Goal: Task Accomplishment & Management: Manage account settings

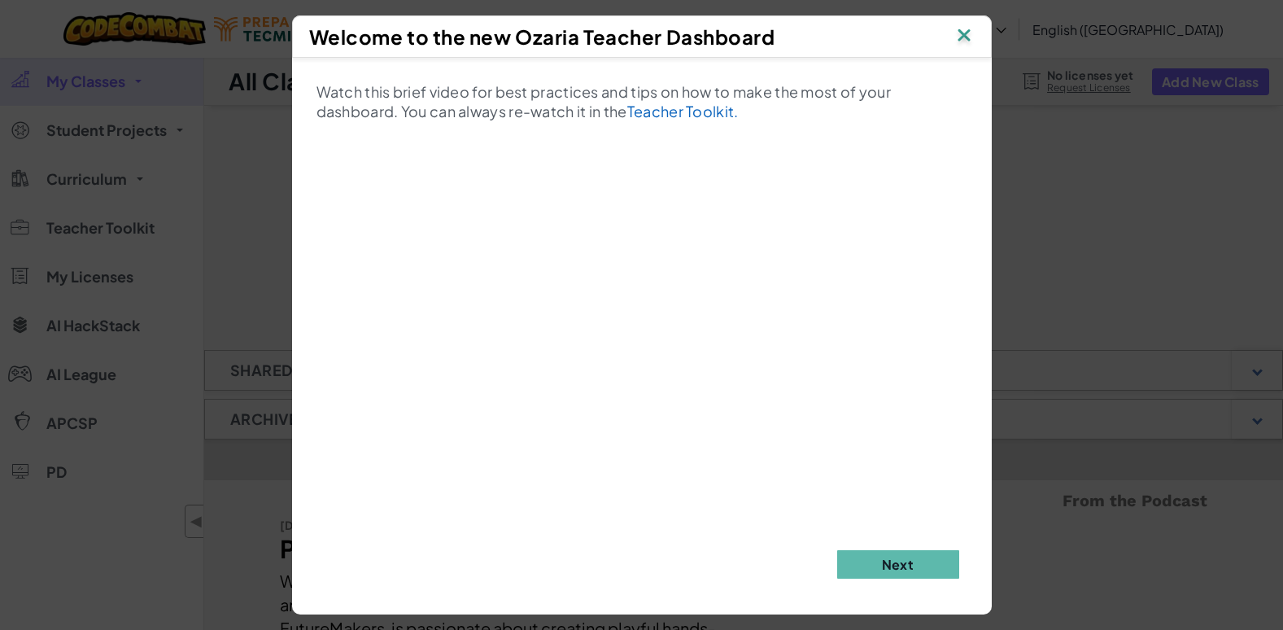
scroll to position [5, 0]
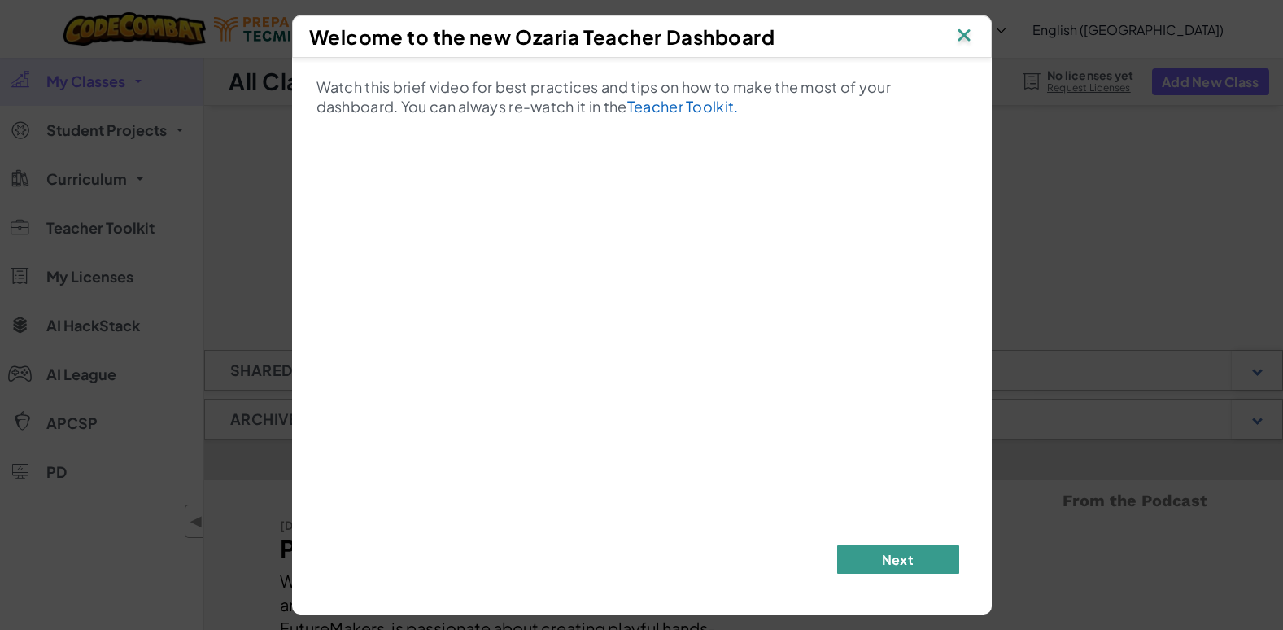
click at [870, 570] on button "Next" at bounding box center [898, 559] width 122 height 28
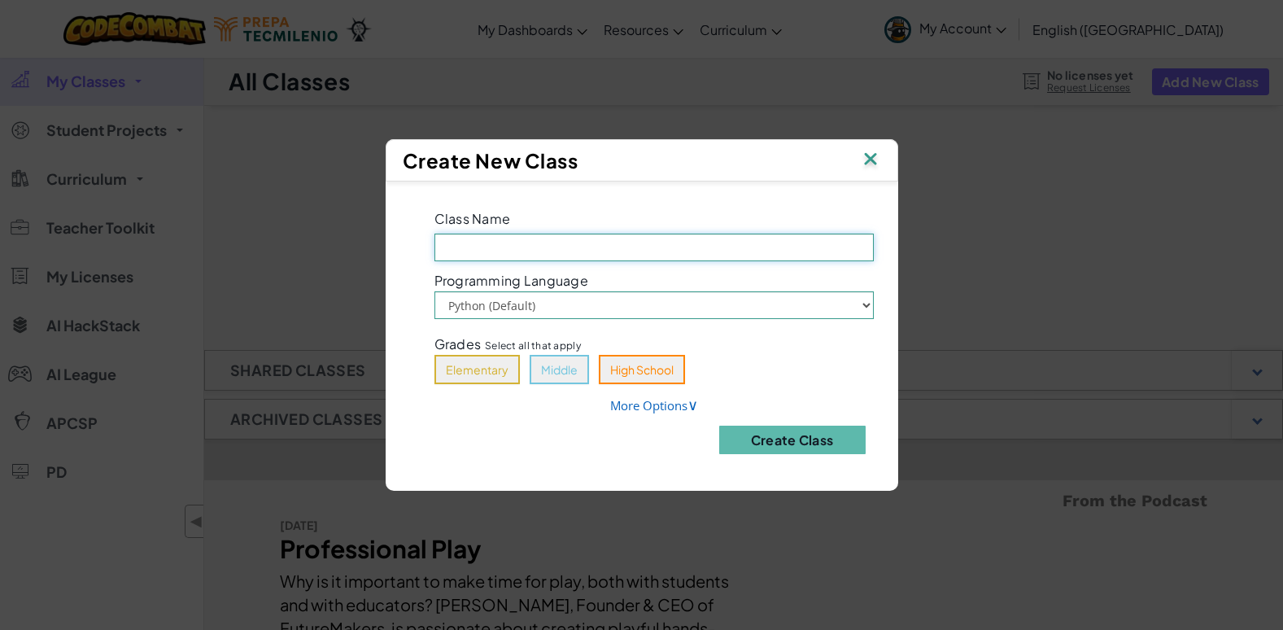
click at [592, 256] on input "Class Name Field is required" at bounding box center [654, 248] width 439 height 28
click at [875, 168] on img at bounding box center [870, 160] width 21 height 24
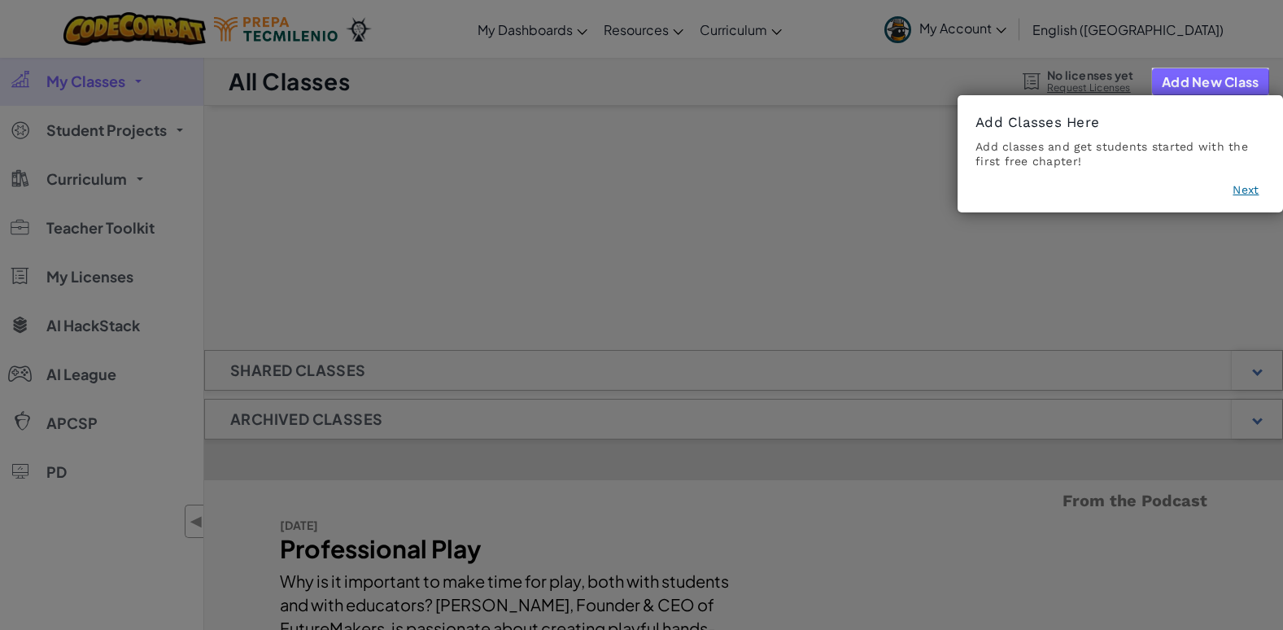
click at [1250, 195] on button "Next" at bounding box center [1246, 189] width 26 height 16
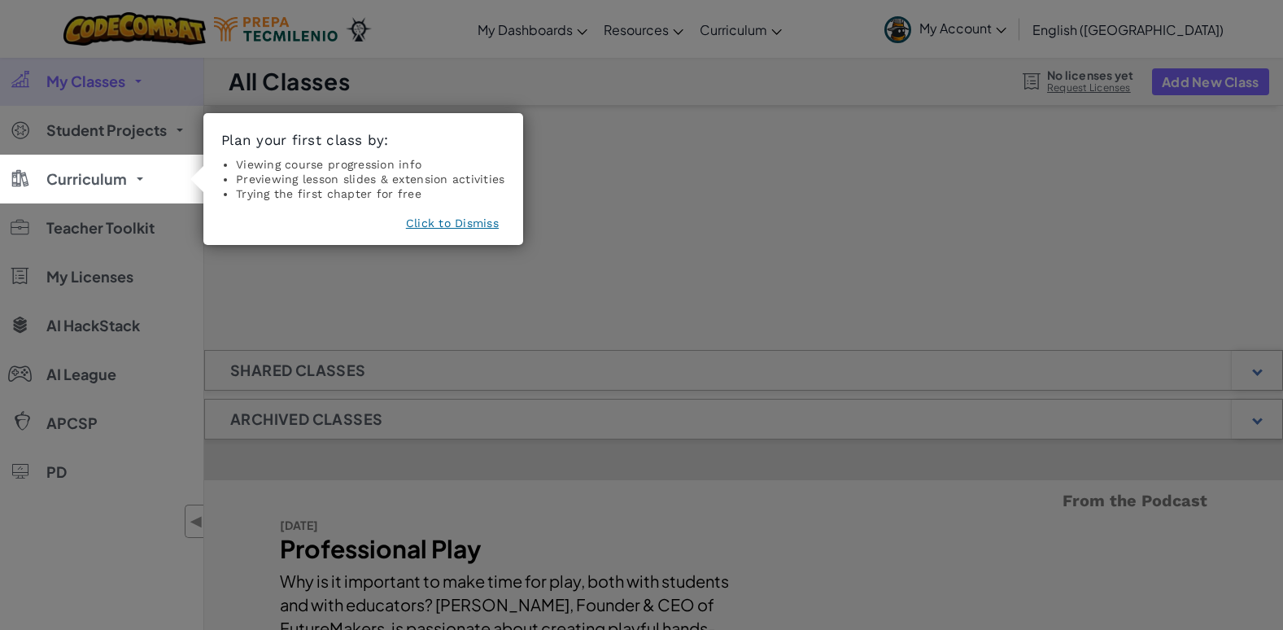
click at [449, 219] on button "Click to Dismiss" at bounding box center [452, 223] width 93 height 16
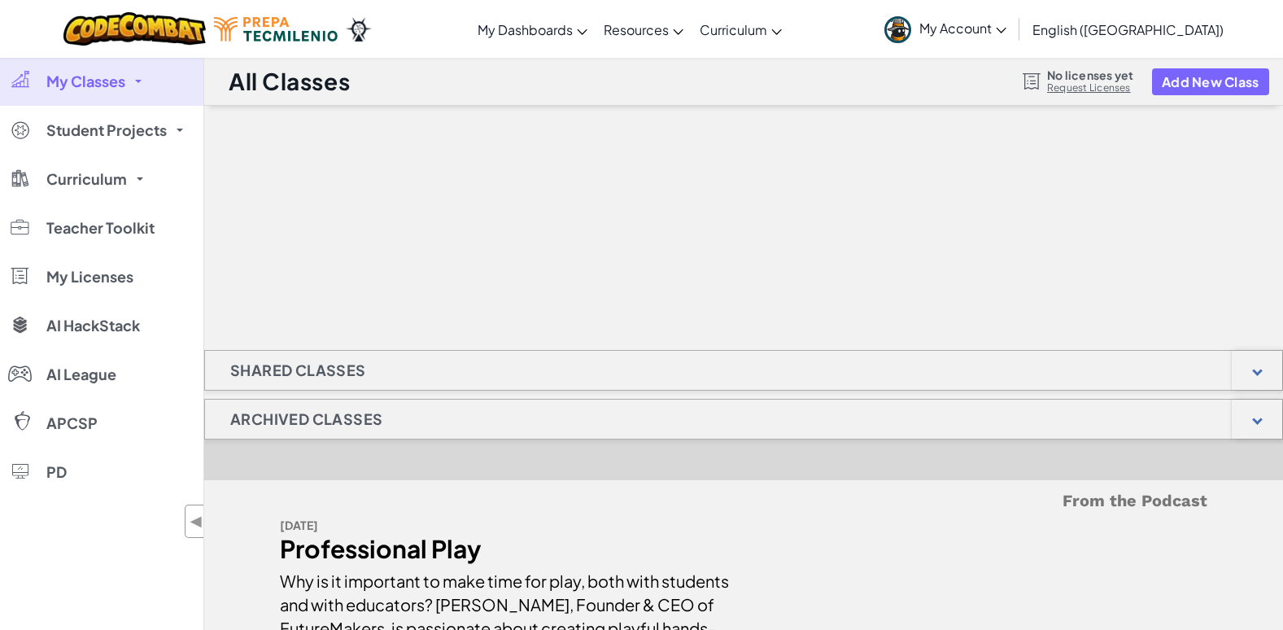
click at [1007, 25] on span "My Account" at bounding box center [963, 28] width 87 height 17
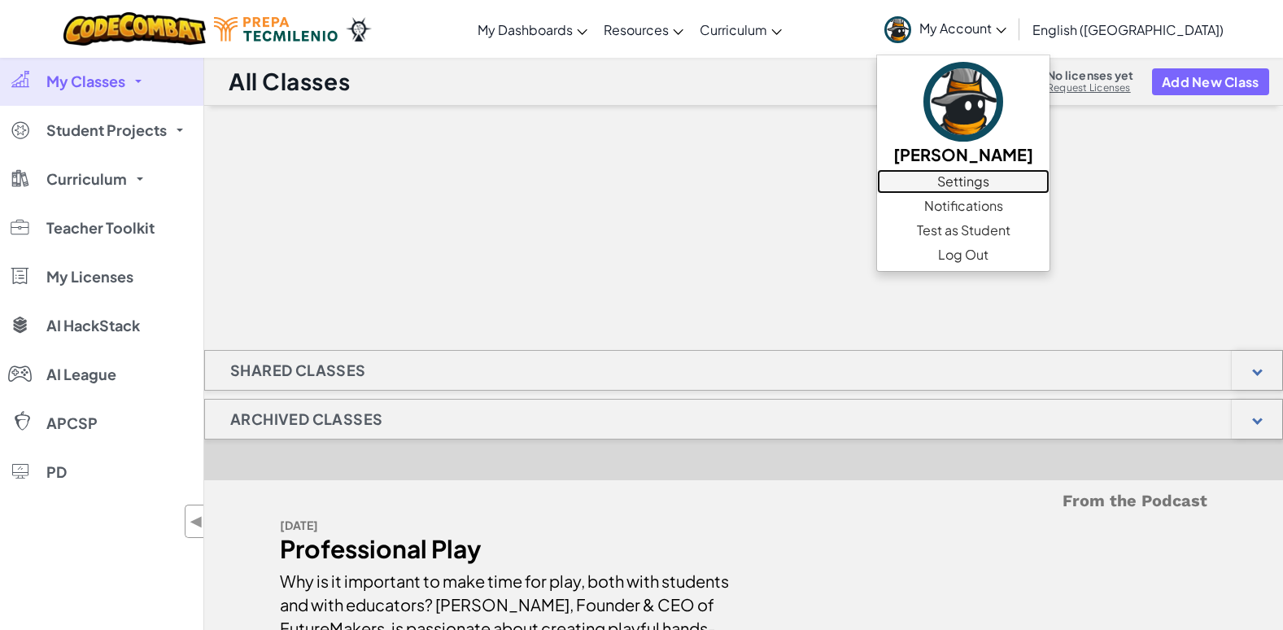
click at [1050, 181] on link "Settings" at bounding box center [963, 181] width 173 height 24
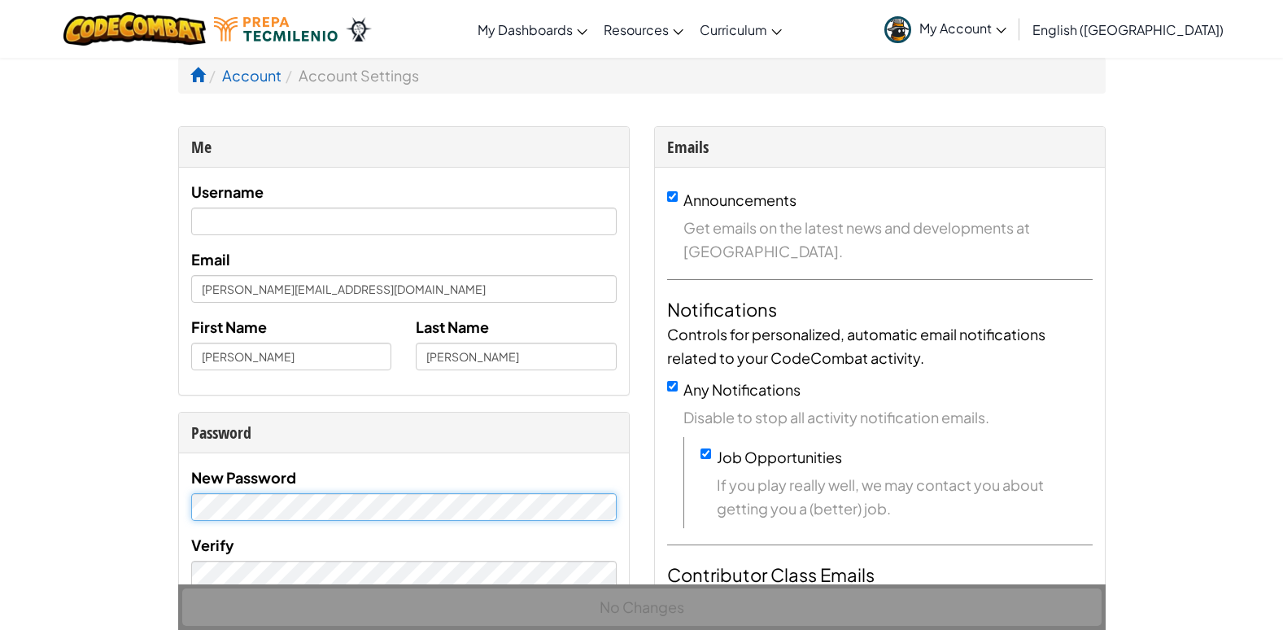
scroll to position [163, 0]
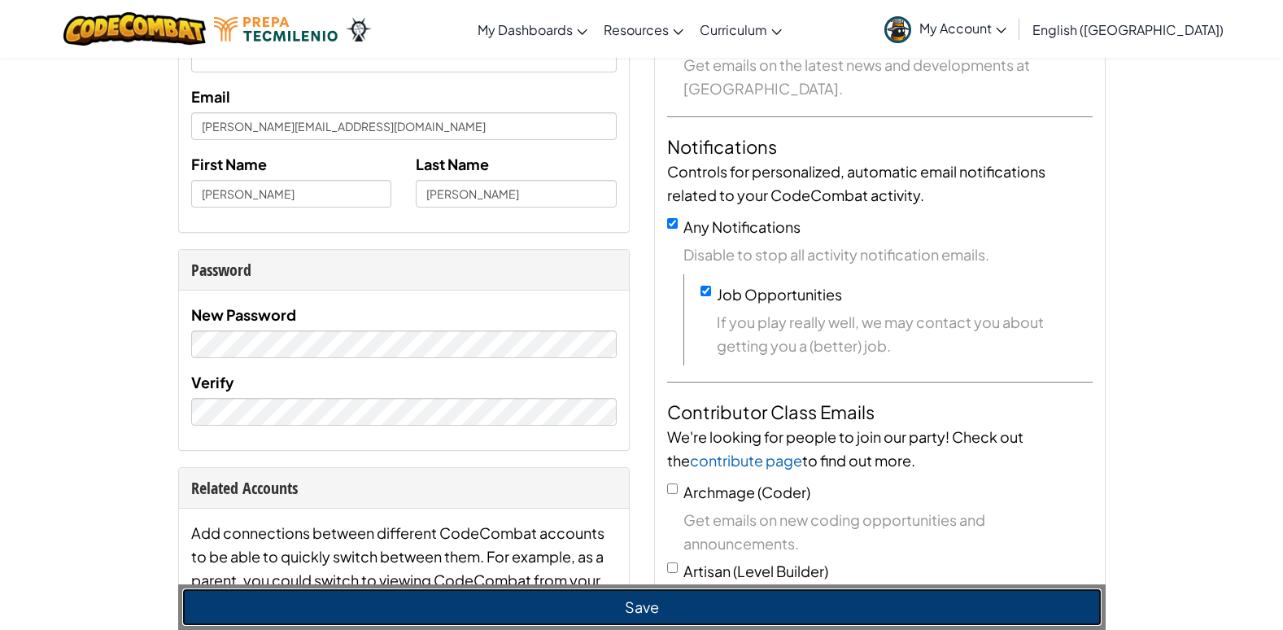
click at [614, 602] on button "Save" at bounding box center [642, 606] width 920 height 37
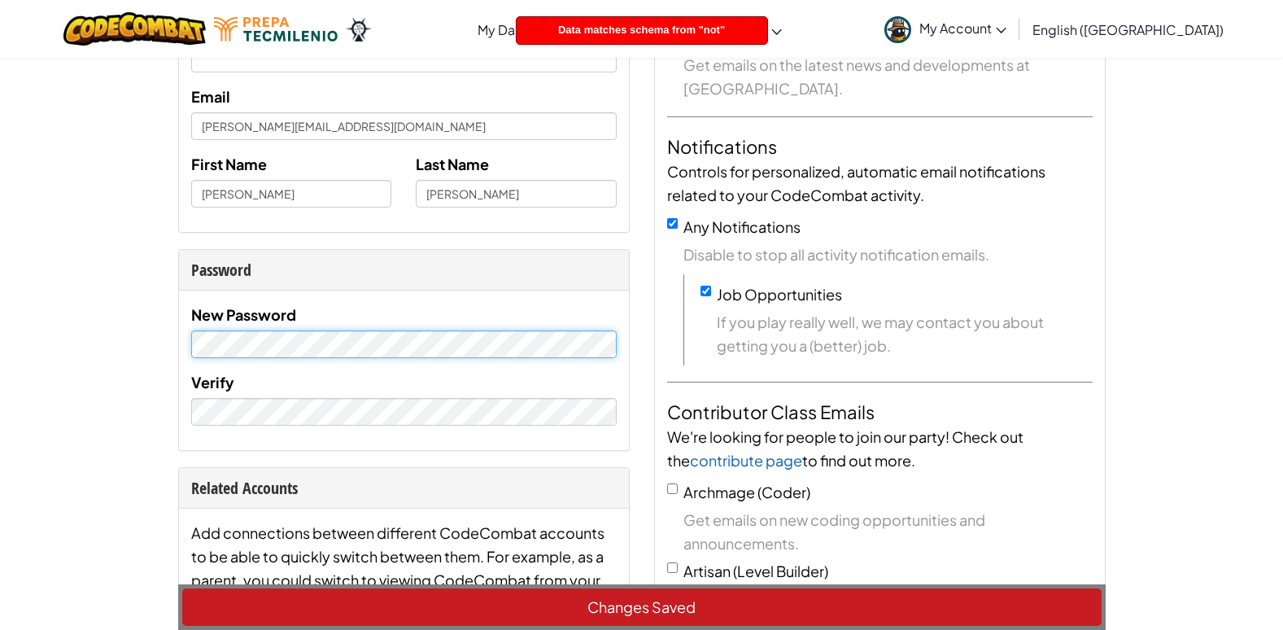
click at [1015, 37] on link "My Account" at bounding box center [945, 28] width 138 height 51
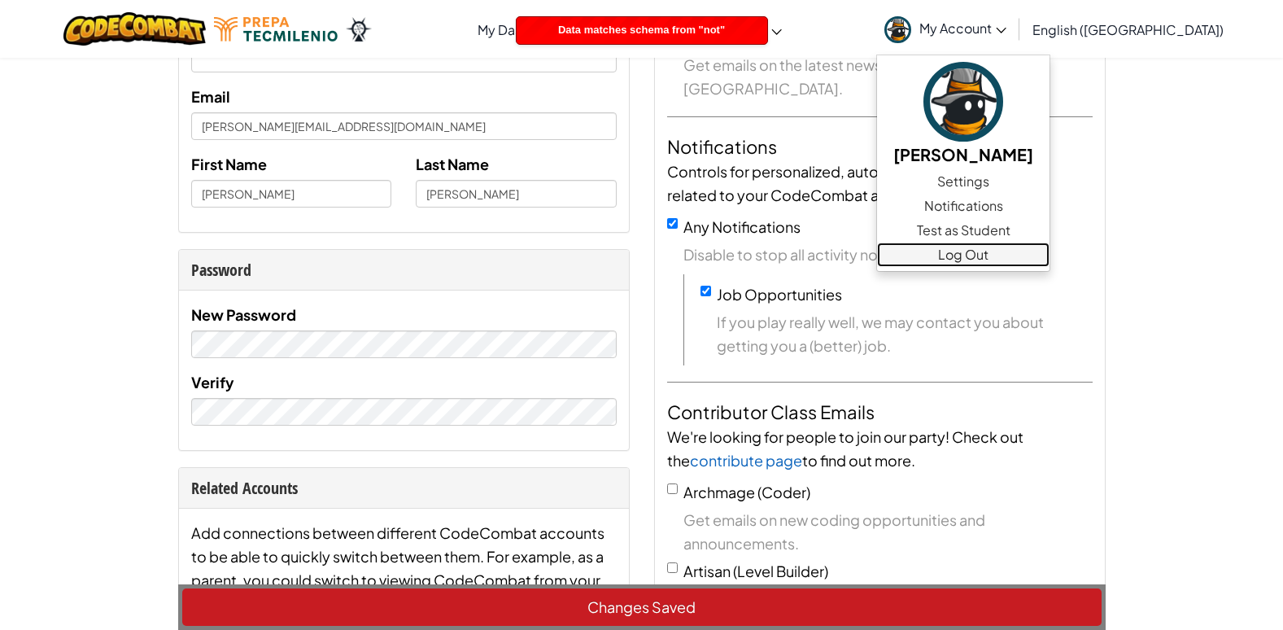
click at [1050, 255] on link "Log Out" at bounding box center [963, 255] width 173 height 24
